Goal: Task Accomplishment & Management: Manage account settings

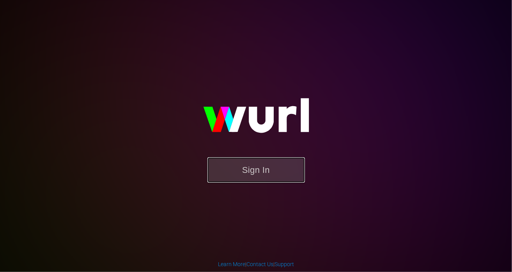
click at [270, 173] on button "Sign In" at bounding box center [257, 169] width 98 height 25
click at [275, 138] on img at bounding box center [256, 120] width 156 height 76
click at [347, 96] on div "Sign In" at bounding box center [256, 136] width 181 height 126
click at [263, 171] on button "Sign In" at bounding box center [257, 169] width 98 height 25
click at [256, 169] on button "Sign In" at bounding box center [257, 169] width 98 height 25
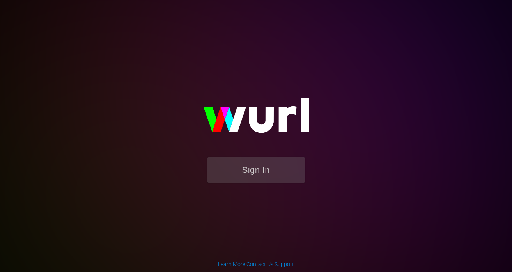
click at [205, 107] on img at bounding box center [256, 120] width 156 height 76
click at [256, 167] on button "Sign In" at bounding box center [257, 169] width 98 height 25
click at [263, 167] on button "Sign In" at bounding box center [257, 169] width 98 height 25
click at [166, 82] on div "Sign In" at bounding box center [256, 136] width 181 height 126
click at [259, 169] on button "Sign In" at bounding box center [257, 169] width 98 height 25
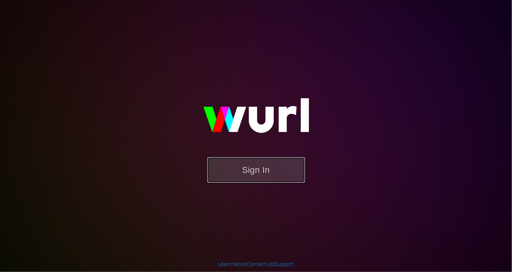
click at [266, 167] on button "Sign In" at bounding box center [257, 169] width 98 height 25
